Goal: Information Seeking & Learning: Find specific page/section

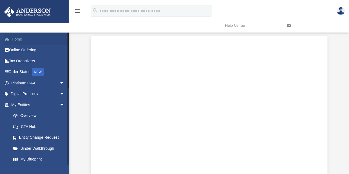
scroll to position [4141, 5]
click at [23, 38] on link "Home" at bounding box center [38, 39] width 69 height 11
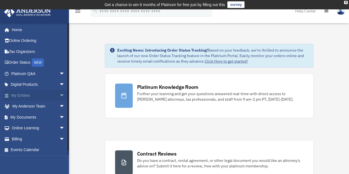
click at [39, 96] on link "My Entities arrow_drop_down" at bounding box center [38, 95] width 69 height 11
click at [59, 94] on span "arrow_drop_down" at bounding box center [64, 95] width 11 height 11
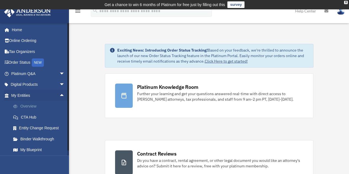
click at [43, 105] on link "Overview" at bounding box center [40, 106] width 65 height 11
click at [31, 107] on link "Overview" at bounding box center [40, 106] width 65 height 11
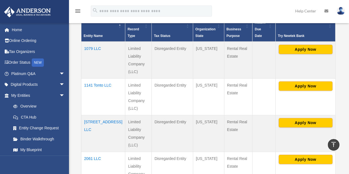
scroll to position [143, 0]
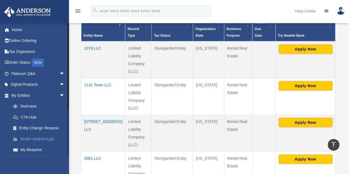
click at [43, 138] on link "Binder Walkthrough" at bounding box center [40, 139] width 65 height 11
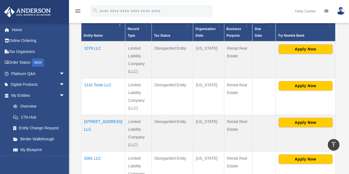
scroll to position [120, 0]
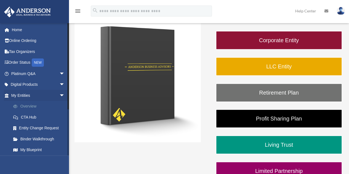
scroll to position [94, 0]
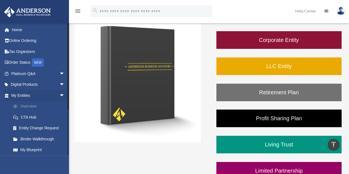
click at [31, 106] on link "Overview" at bounding box center [40, 106] width 65 height 11
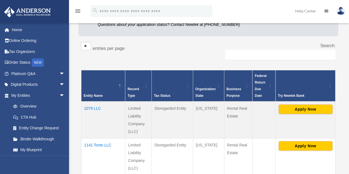
scroll to position [84, 0]
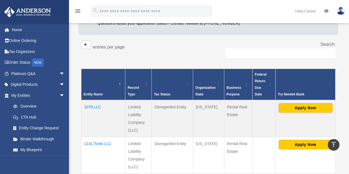
click at [93, 102] on td "1079 LLC" at bounding box center [103, 118] width 44 height 37
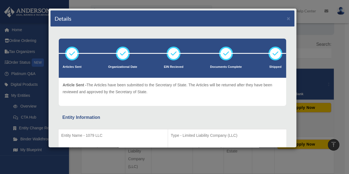
scroll to position [72, 0]
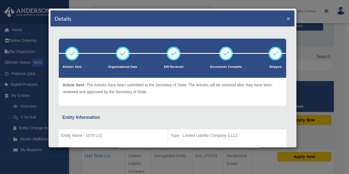
click at [287, 17] on button "×" at bounding box center [289, 18] width 4 height 6
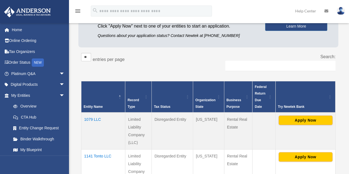
click at [97, 149] on td "1141 Tonto LLC" at bounding box center [103, 167] width 44 height 37
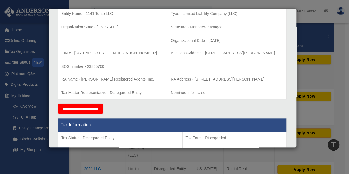
scroll to position [0, 0]
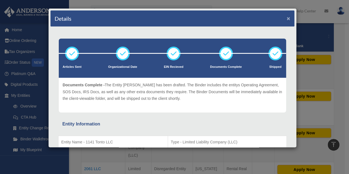
click at [287, 18] on button "×" at bounding box center [289, 18] width 4 height 6
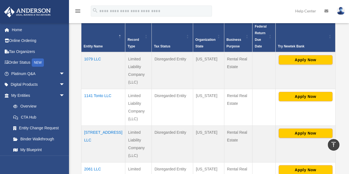
click at [103, 126] on td "[STREET_ADDRESS] LLC" at bounding box center [103, 144] width 44 height 37
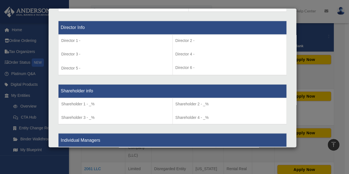
click at [128, 112] on td "Shareholder 1 - _% Shareholder 3 - _%" at bounding box center [116, 111] width 114 height 26
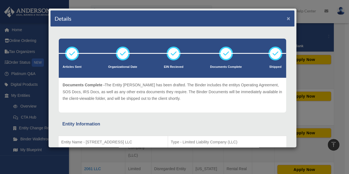
click at [287, 19] on button "×" at bounding box center [289, 18] width 4 height 6
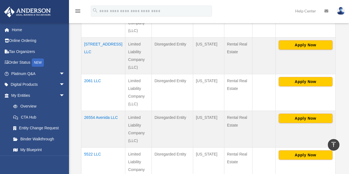
scroll to position [224, 0]
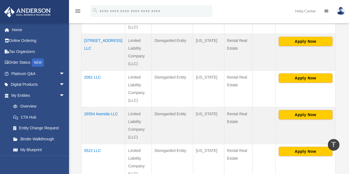
click at [97, 71] on td "2061 LLC" at bounding box center [103, 88] width 44 height 37
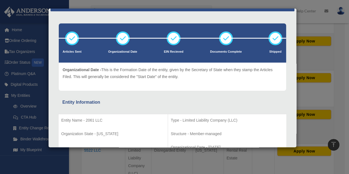
scroll to position [0, 0]
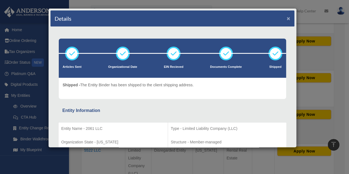
click at [287, 18] on button "×" at bounding box center [289, 18] width 4 height 6
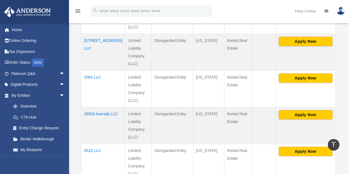
click at [93, 110] on td "26554 Avenida LLC" at bounding box center [103, 125] width 44 height 37
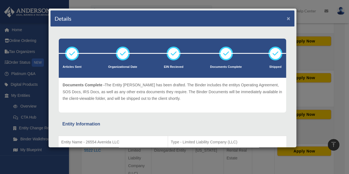
click at [287, 19] on button "×" at bounding box center [289, 18] width 4 height 6
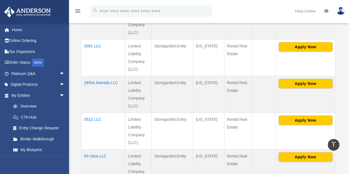
scroll to position [261, 0]
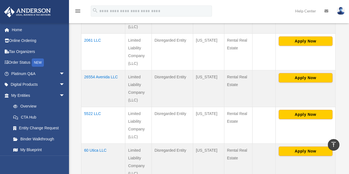
click at [94, 109] on td "5522 LLC" at bounding box center [103, 125] width 44 height 37
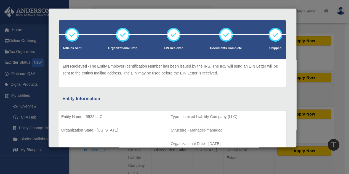
scroll to position [0, 0]
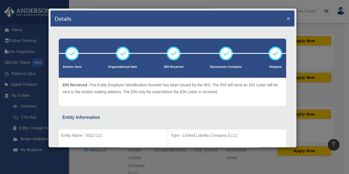
click at [287, 19] on button "×" at bounding box center [289, 18] width 4 height 6
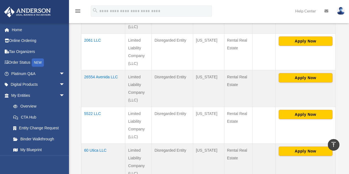
click at [101, 144] on td "60 Utica LLC" at bounding box center [103, 162] width 44 height 37
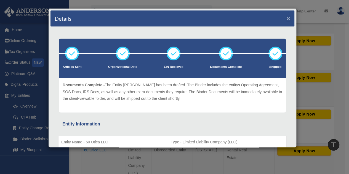
click at [287, 17] on button "×" at bounding box center [289, 18] width 4 height 6
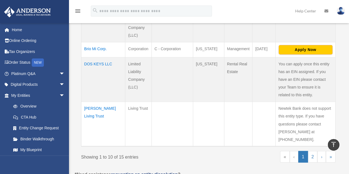
scroll to position [400, 0]
click at [98, 114] on td "Linda Lee Townsend Living Trust" at bounding box center [103, 123] width 44 height 45
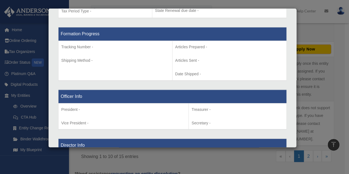
scroll to position [0, 0]
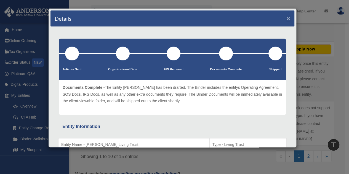
click at [287, 19] on button "×" at bounding box center [289, 18] width 4 height 6
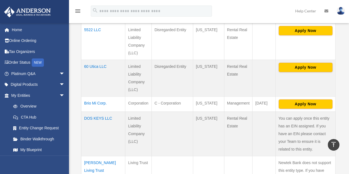
scroll to position [339, 0]
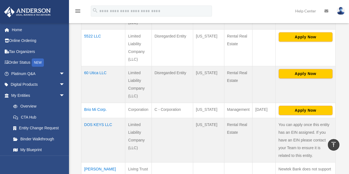
click at [102, 103] on td "Brio Mi Corp." at bounding box center [103, 110] width 44 height 15
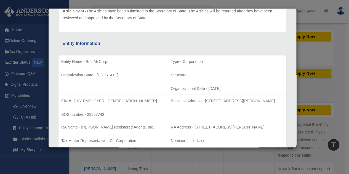
scroll to position [0, 0]
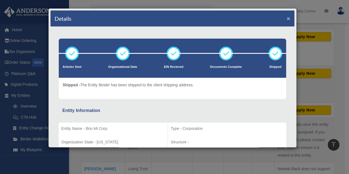
click at [287, 19] on button "×" at bounding box center [289, 18] width 4 height 6
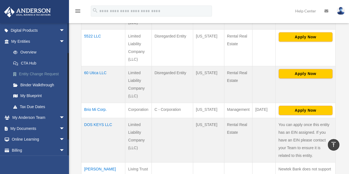
scroll to position [66, 0]
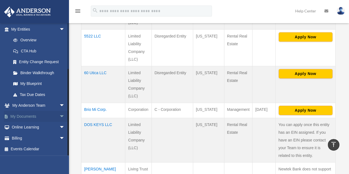
click at [38, 116] on link "My Documents arrow_drop_down" at bounding box center [38, 116] width 69 height 11
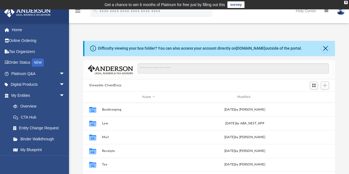
scroll to position [121, 248]
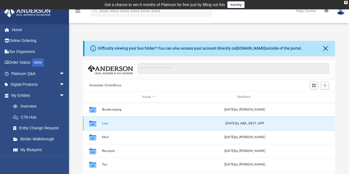
click at [122, 122] on button "Law" at bounding box center [149, 124] width 94 height 4
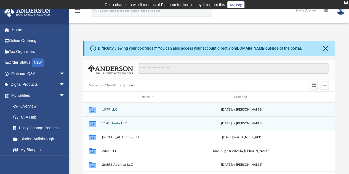
scroll to position [0, 0]
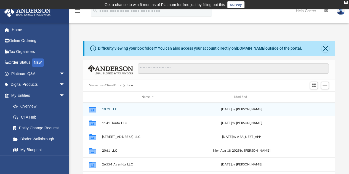
click at [113, 108] on button "1079 LLC" at bounding box center [148, 110] width 92 height 4
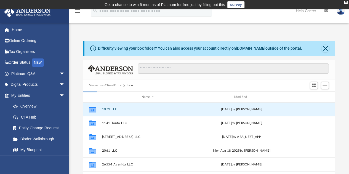
scroll to position [0, 0]
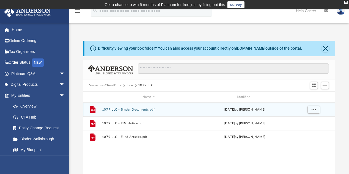
click at [148, 112] on div "File 1079 LLC - Binder Documents.pdf [DATE] by [PERSON_NAME]" at bounding box center [209, 110] width 252 height 14
